Goal: Transaction & Acquisition: Subscribe to service/newsletter

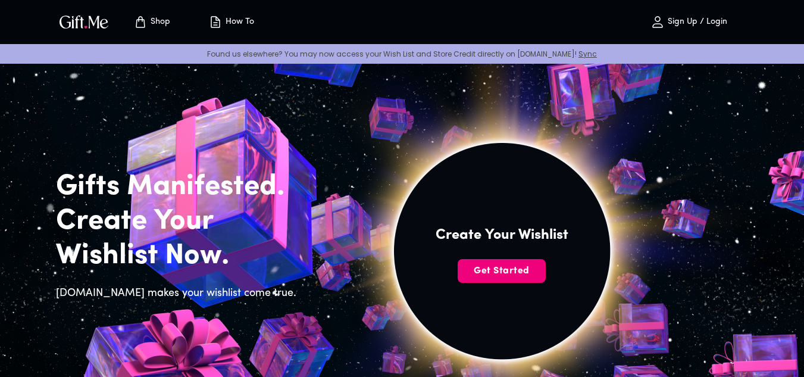
drag, startPoint x: 523, startPoint y: 286, endPoint x: 510, endPoint y: 277, distance: 15.8
click at [521, 286] on img at bounding box center [502, 264] width 535 height 508
click at [510, 277] on span "Get Started" at bounding box center [502, 270] width 88 height 13
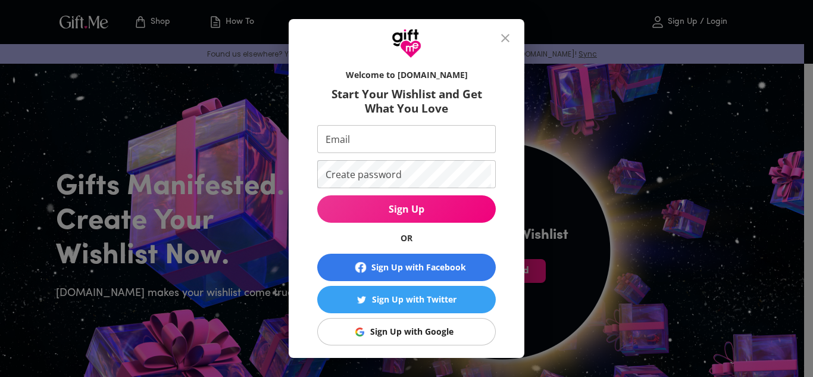
click at [440, 271] on div "Sign Up with Facebook" at bounding box center [418, 267] width 95 height 13
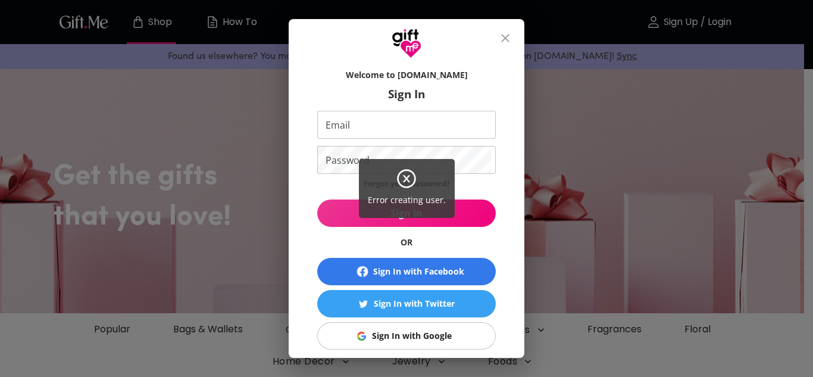
click at [445, 266] on div "Error creating user." at bounding box center [406, 188] width 813 height 377
click at [508, 36] on div "Error creating user." at bounding box center [406, 188] width 813 height 377
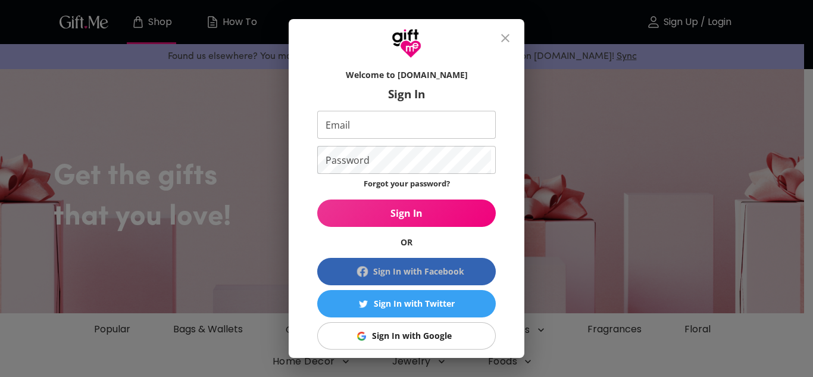
click at [442, 275] on div "Sign In with Facebook" at bounding box center [418, 271] width 91 height 13
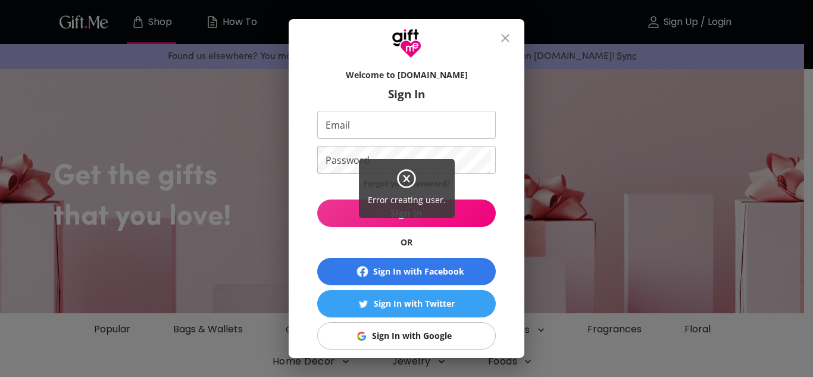
click at [509, 43] on div "Error creating user." at bounding box center [406, 188] width 813 height 377
click at [509, 30] on div "Error creating user." at bounding box center [406, 188] width 813 height 377
click at [510, 35] on div "Error creating user." at bounding box center [406, 188] width 813 height 377
click at [407, 178] on icon at bounding box center [406, 178] width 7 height 7
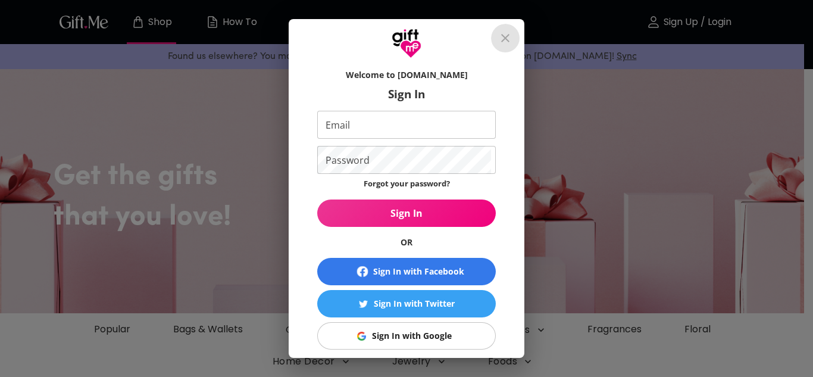
click at [505, 39] on icon "close" at bounding box center [505, 38] width 14 height 14
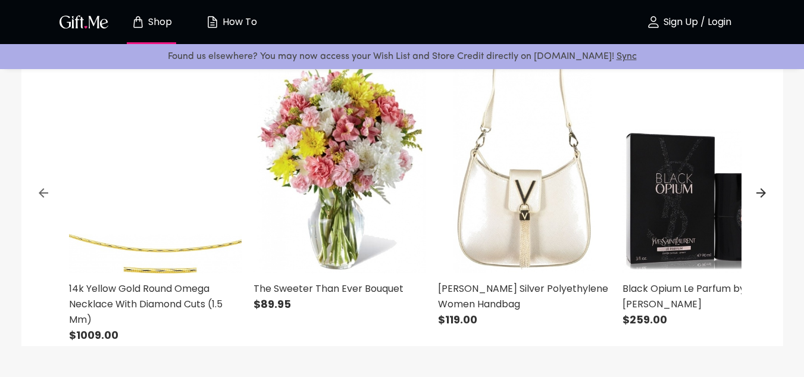
scroll to position [476, 0]
